Goal: Task Accomplishment & Management: Manage account settings

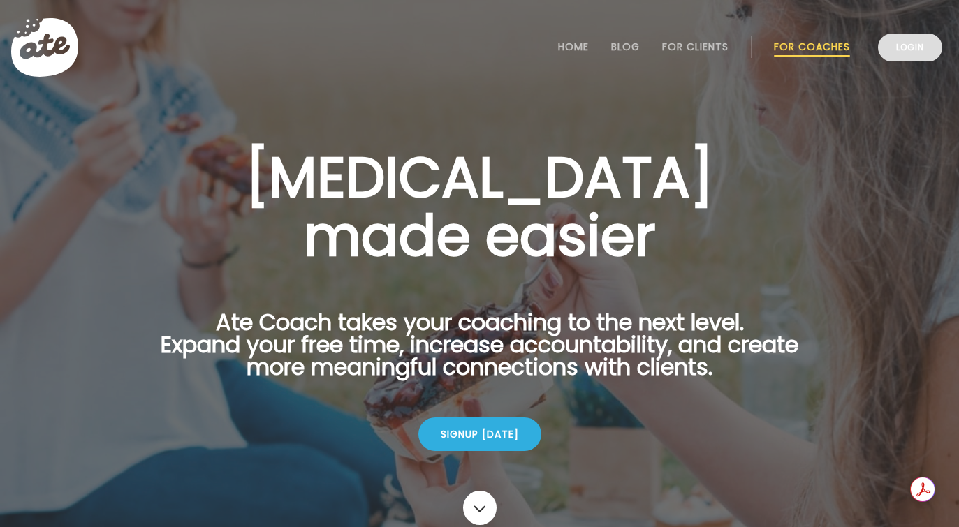
click at [912, 54] on link "Login" at bounding box center [910, 48] width 64 height 28
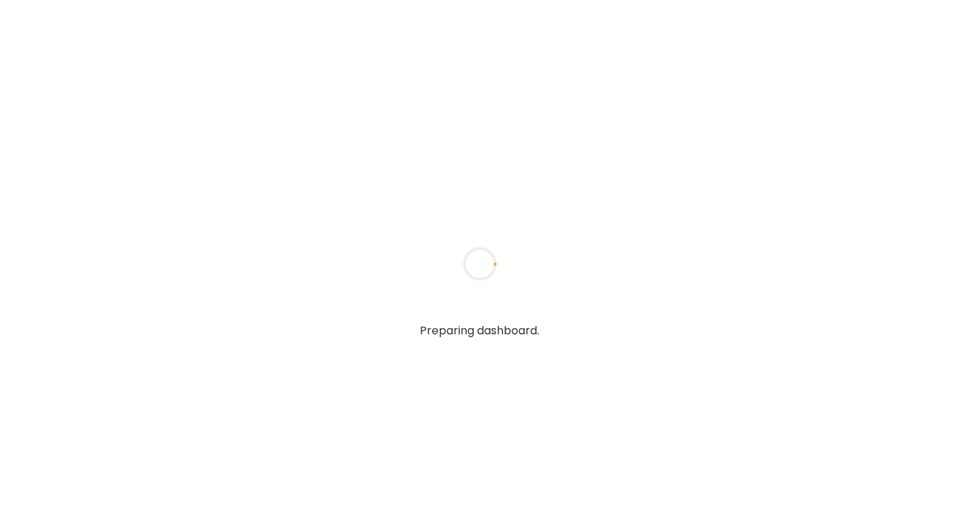
type input "**********"
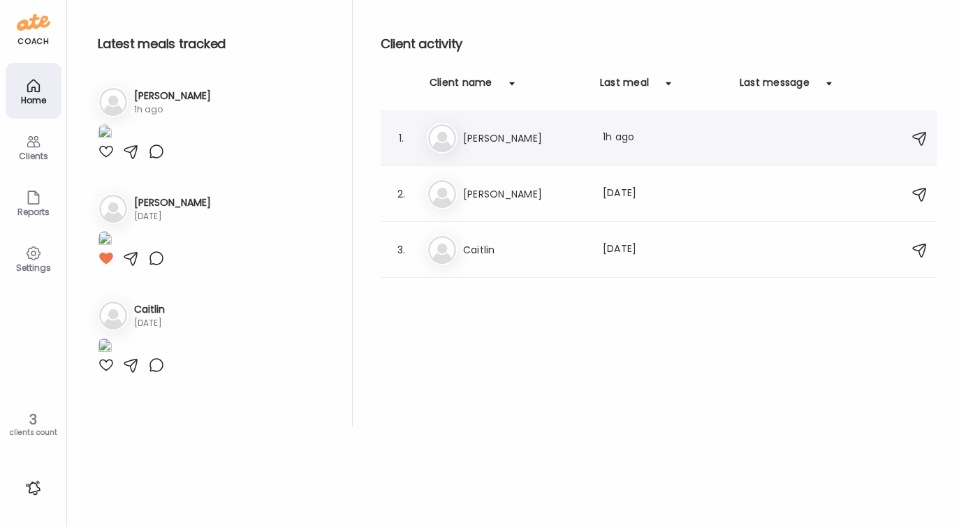
type input "**********"
click at [468, 135] on h3 "[PERSON_NAME]" at bounding box center [524, 138] width 123 height 17
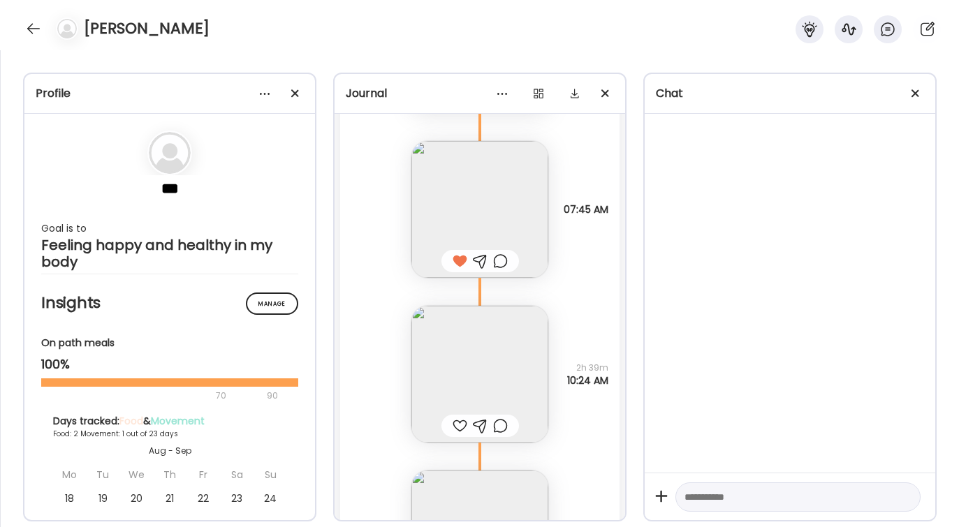
scroll to position [1420, 0]
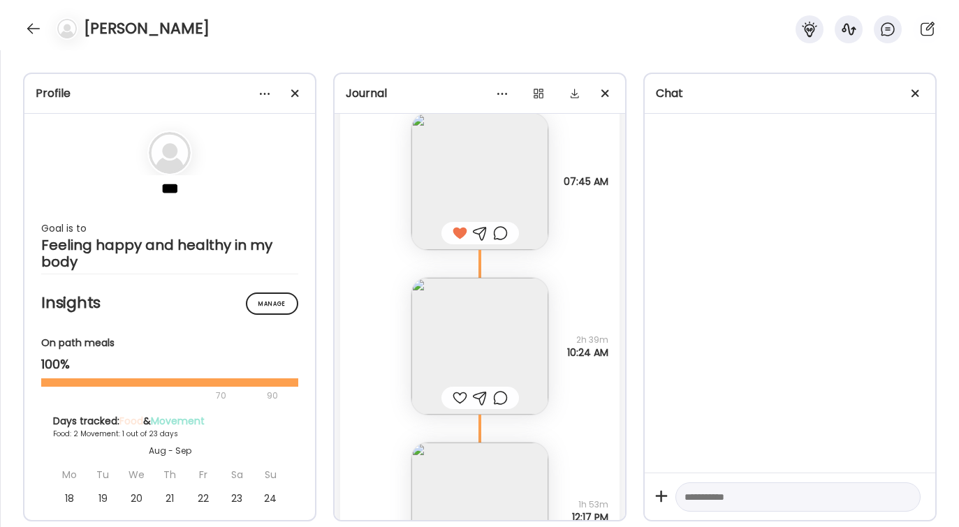
click at [457, 397] on div at bounding box center [459, 398] width 15 height 17
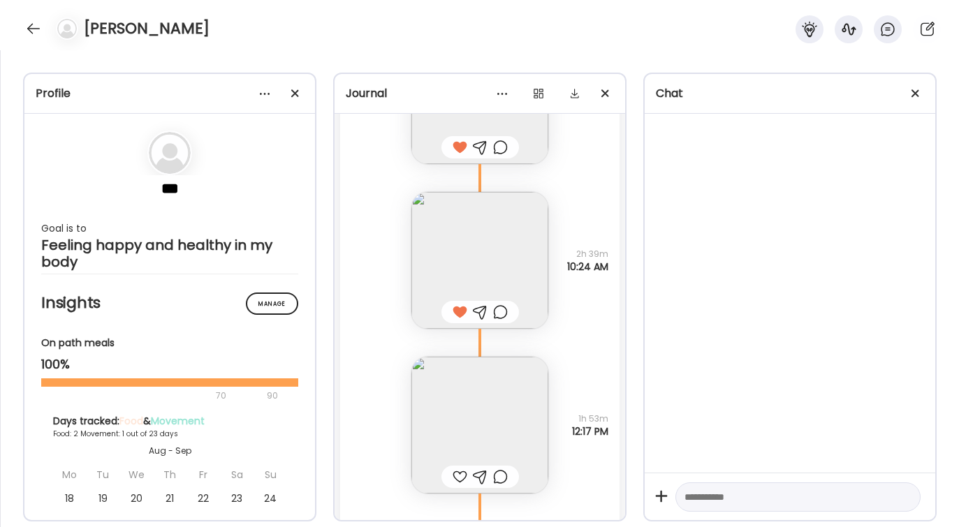
scroll to position [1596, 0]
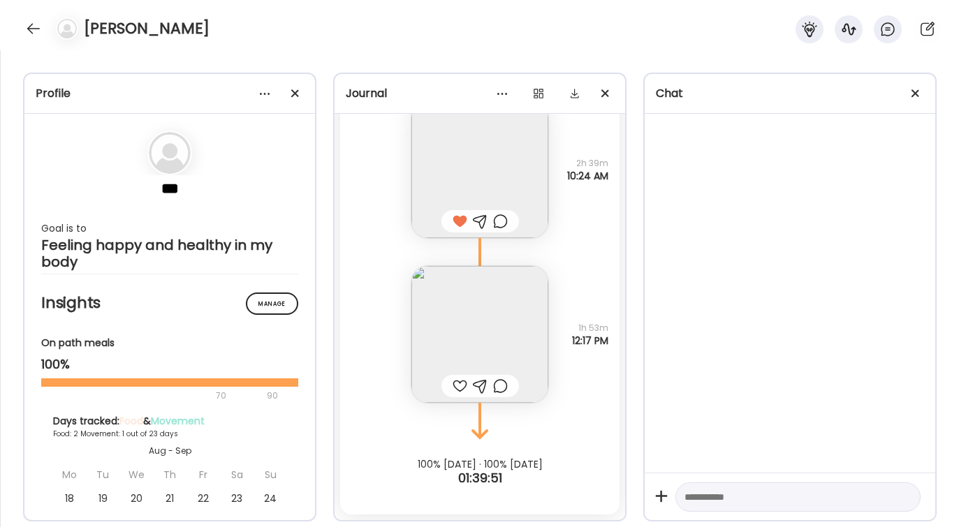
click at [459, 388] on div at bounding box center [459, 386] width 15 height 17
click at [31, 31] on div at bounding box center [33, 28] width 22 height 22
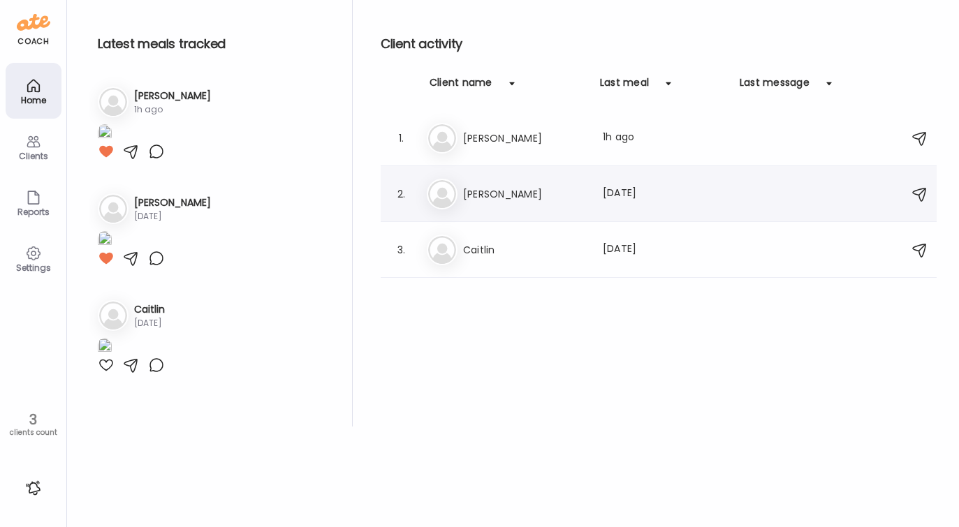
click at [473, 203] on div "Da [PERSON_NAME] Last meal: [DATE]" at bounding box center [661, 194] width 468 height 31
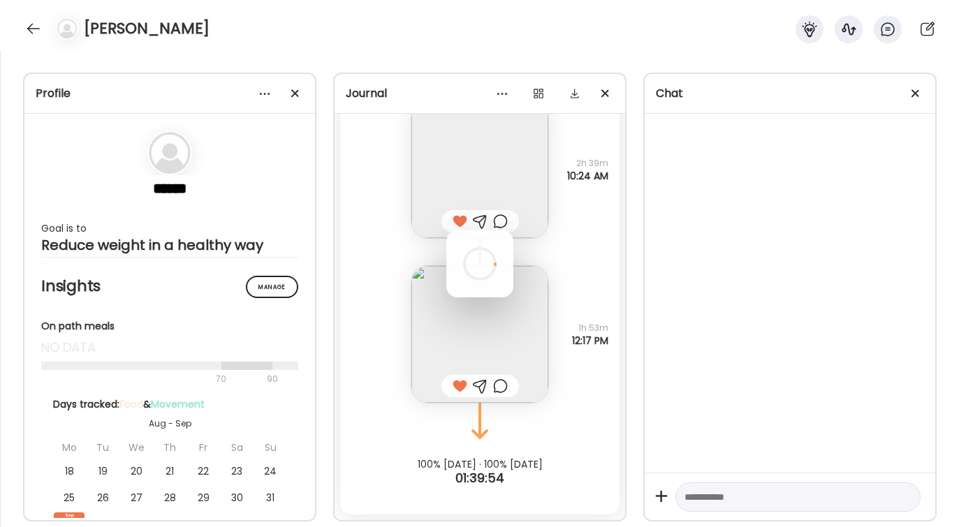
scroll to position [2082, 0]
